Goal: Find specific page/section

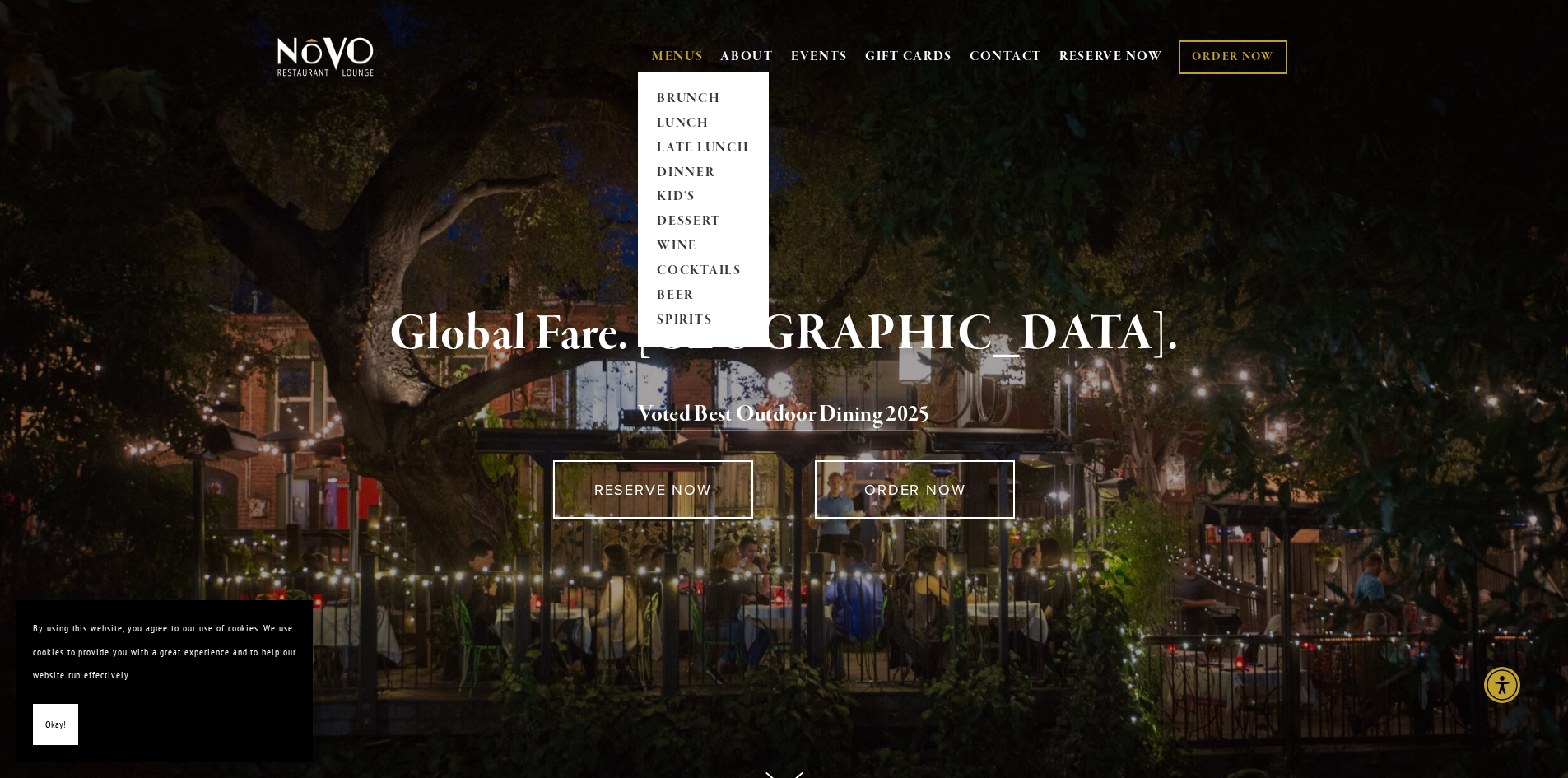
click at [665, 54] on link "MENUS" at bounding box center [677, 57] width 52 height 17
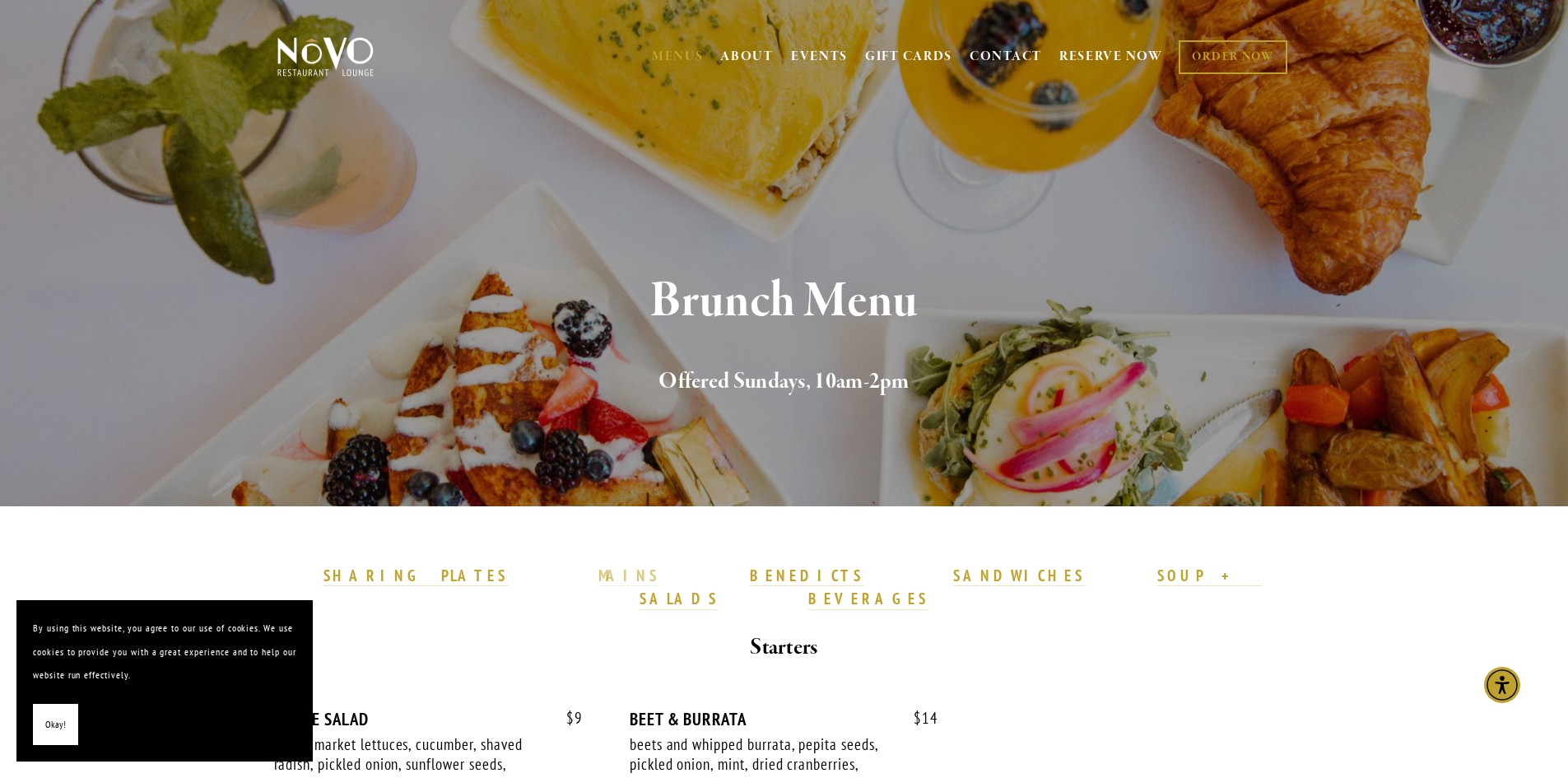
click at [640, 574] on strong "MAINS" at bounding box center [628, 575] width 62 height 19
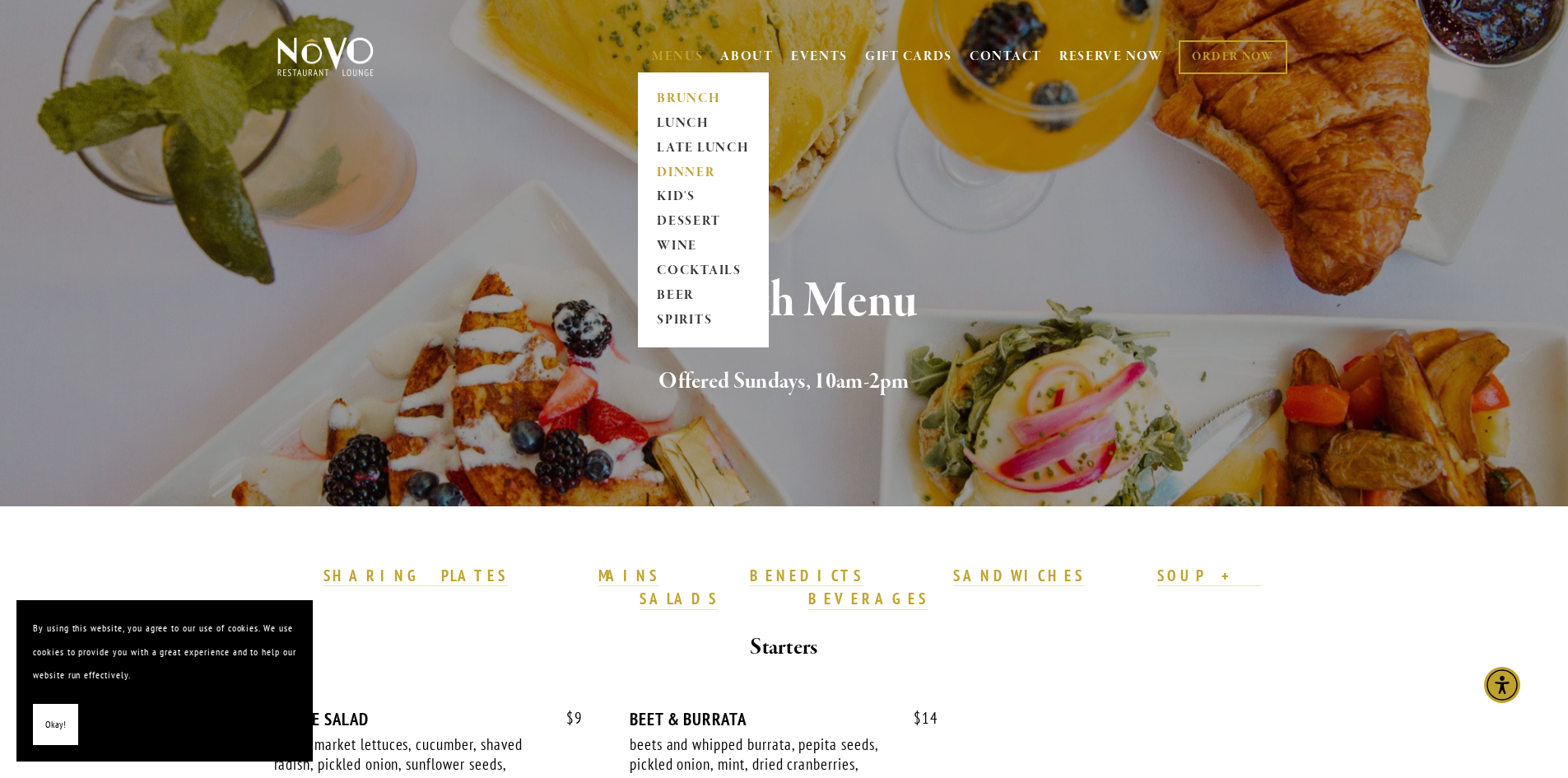
click at [663, 175] on link "DINNER" at bounding box center [703, 172] width 103 height 25
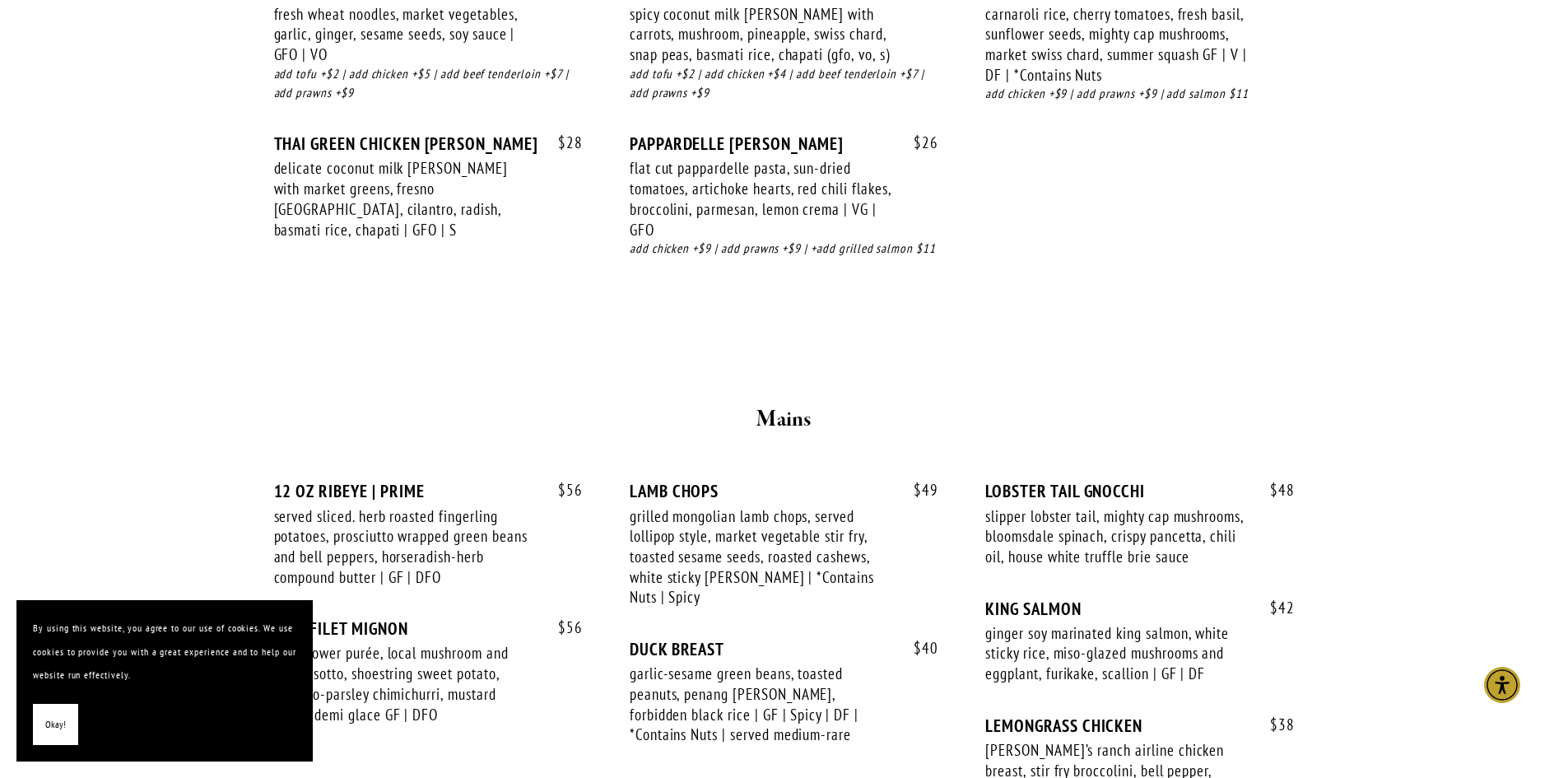
scroll to position [2718, 0]
